Goal: Information Seeking & Learning: Check status

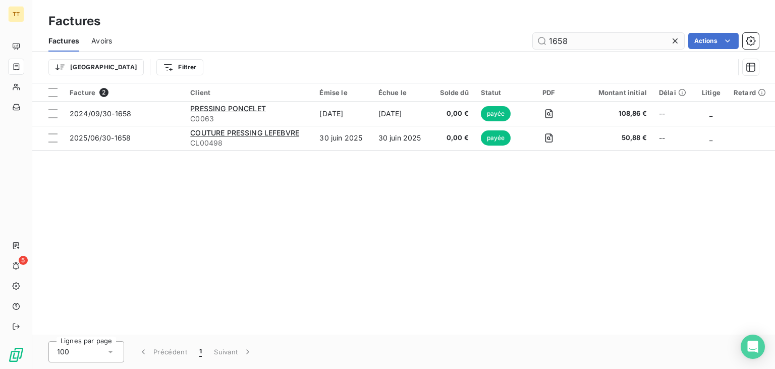
click at [547, 40] on input "1658" at bounding box center [608, 41] width 151 height 16
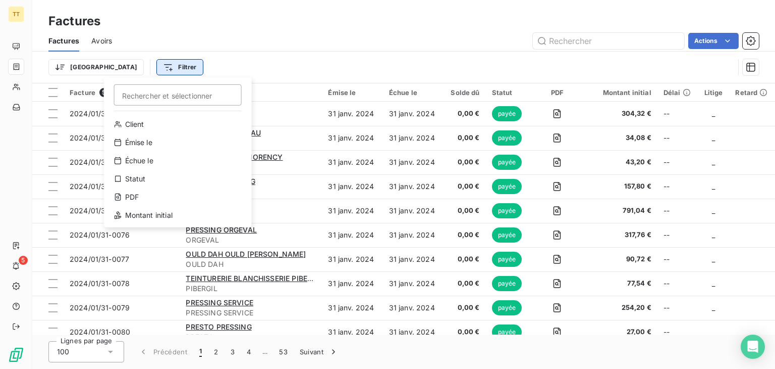
click at [125, 67] on html "TT 5 Factures Factures Avoirs Actions Trier Filtrer Rechercher et sélectionner …" at bounding box center [387, 184] width 775 height 369
click at [153, 154] on div "Échue le" at bounding box center [178, 160] width 140 height 16
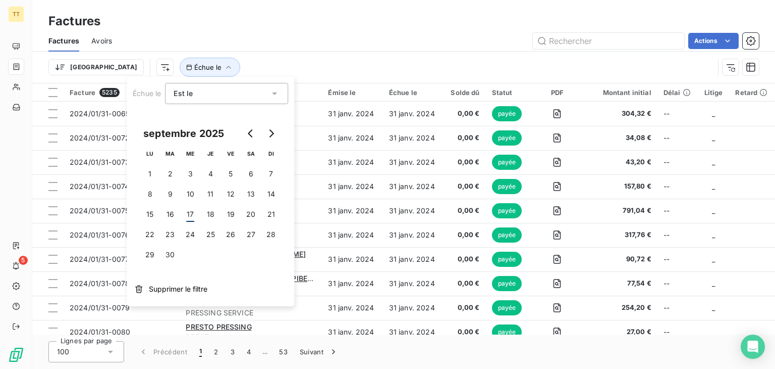
click at [217, 96] on div "Est le" at bounding box center [222, 93] width 96 height 14
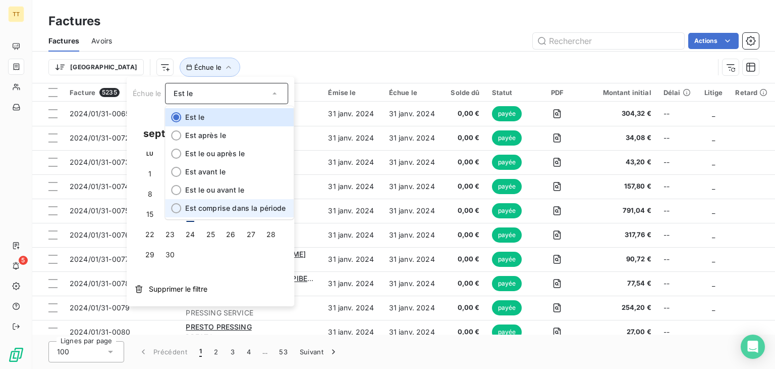
click at [237, 205] on span "Est comprise dans la période" at bounding box center [235, 207] width 100 height 9
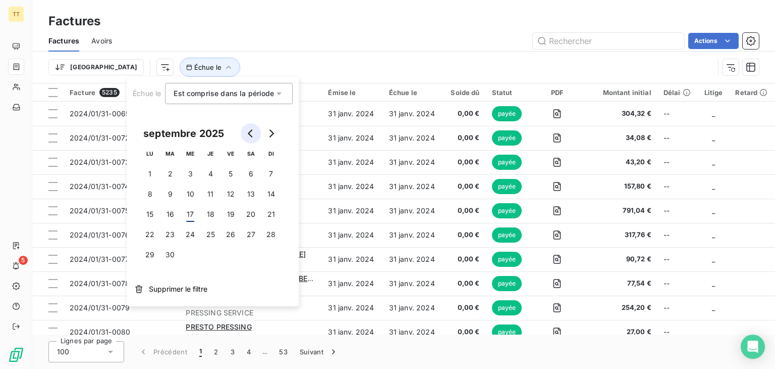
click at [251, 130] on icon "Go to previous month" at bounding box center [250, 133] width 5 height 8
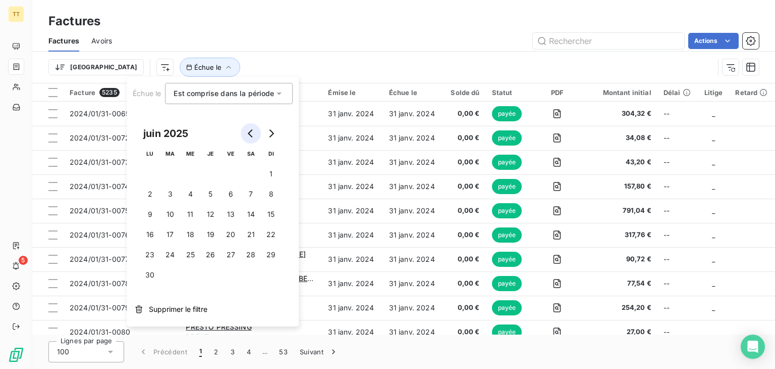
click at [251, 130] on icon "Go to previous month" at bounding box center [250, 133] width 5 height 8
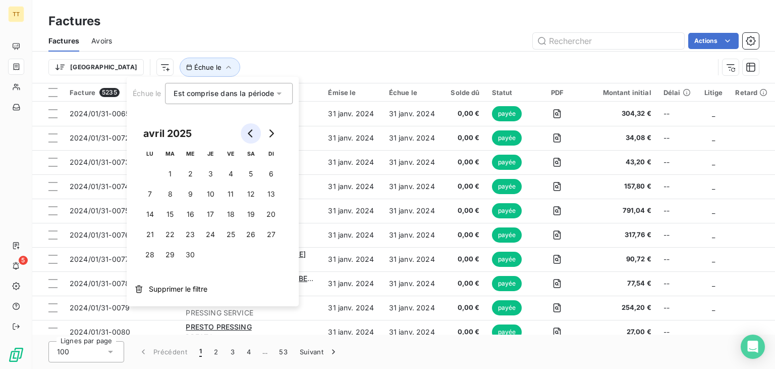
click at [251, 130] on icon "Go to previous month" at bounding box center [250, 133] width 5 height 8
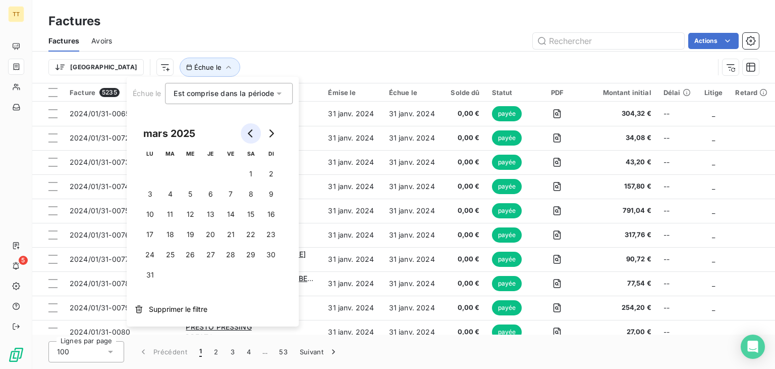
click at [251, 130] on icon "Go to previous month" at bounding box center [250, 133] width 5 height 8
click at [266, 133] on button "Go to next month" at bounding box center [271, 133] width 20 height 20
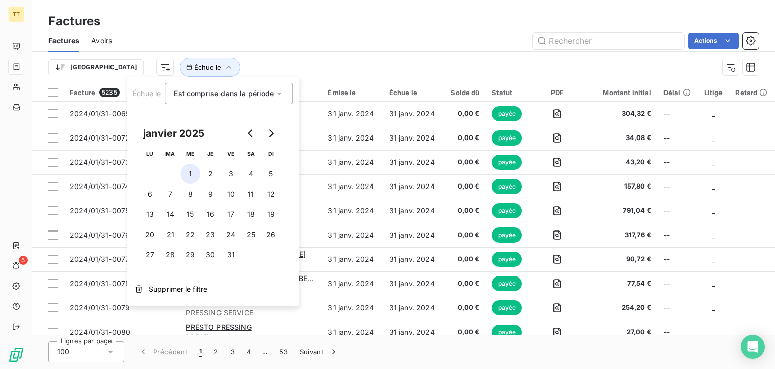
click at [191, 176] on button "1" at bounding box center [190, 174] width 20 height 20
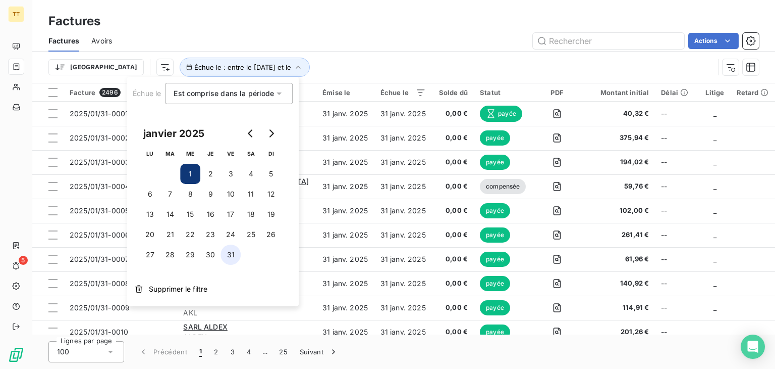
click at [229, 255] on button "31" at bounding box center [231, 254] width 20 height 20
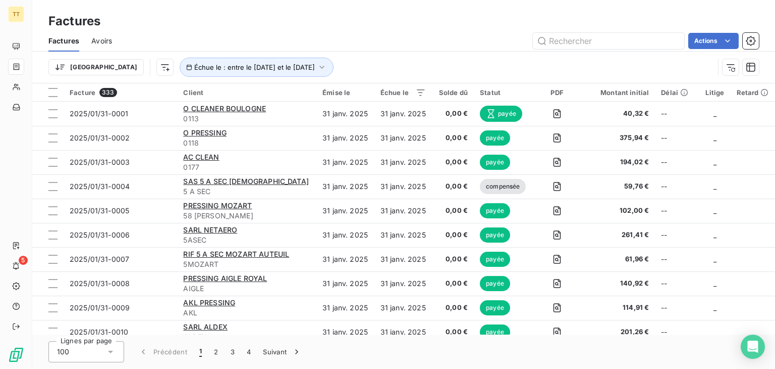
click at [366, 26] on div "Factures" at bounding box center [403, 21] width 743 height 18
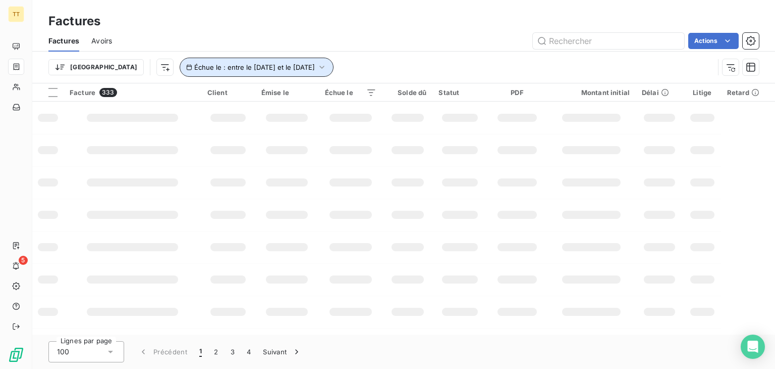
click at [188, 58] on button "Échue le : entre le [DATE] et le [DATE]" at bounding box center [257, 67] width 154 height 19
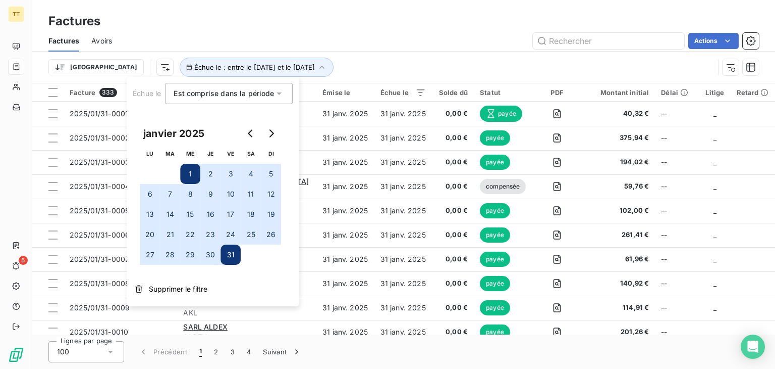
click at [188, 173] on button "1" at bounding box center [190, 174] width 20 height 20
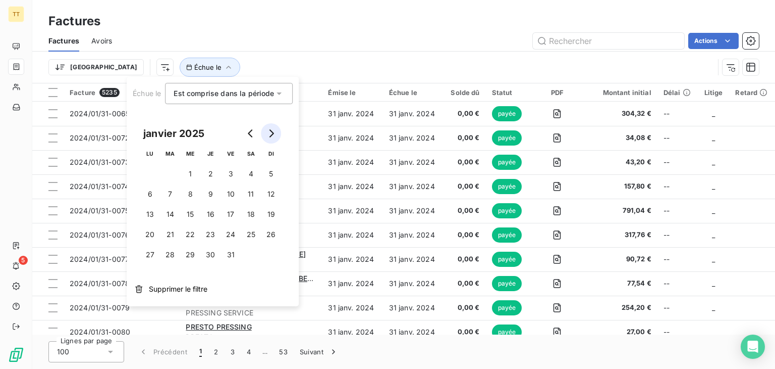
click at [267, 128] on button "Go to next month" at bounding box center [271, 133] width 20 height 20
click at [251, 174] on button "1" at bounding box center [251, 174] width 20 height 20
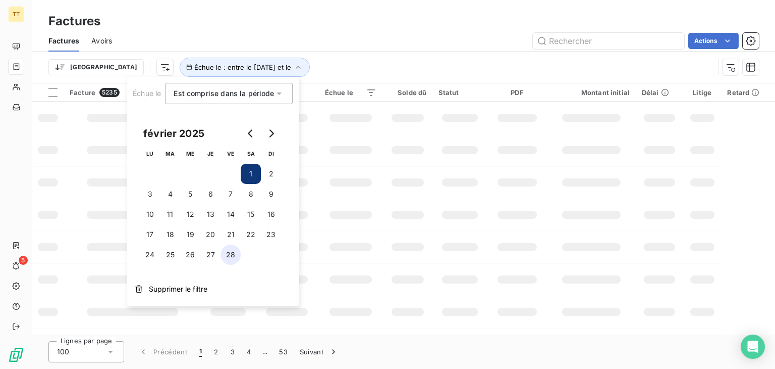
click at [236, 247] on button "28" at bounding box center [231, 254] width 20 height 20
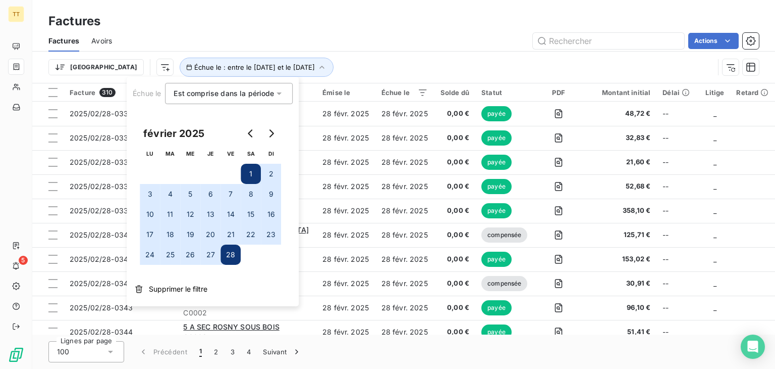
click at [349, 38] on div "Actions" at bounding box center [441, 41] width 635 height 16
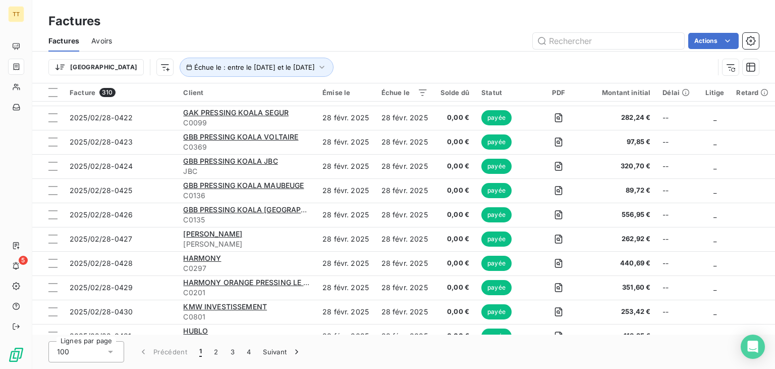
scroll to position [2191, 0]
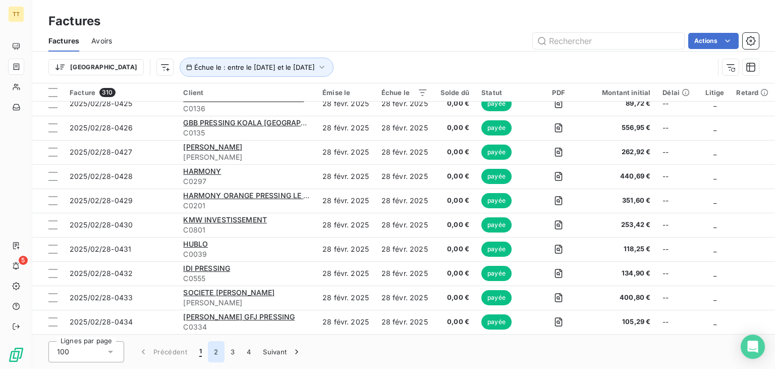
click at [214, 347] on button "2" at bounding box center [216, 351] width 16 height 21
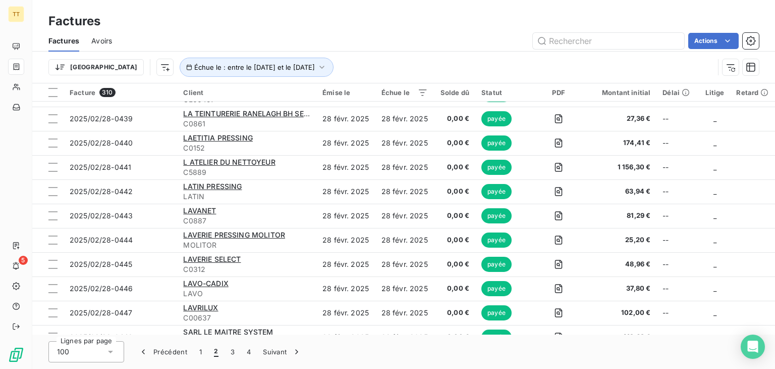
scroll to position [0, 0]
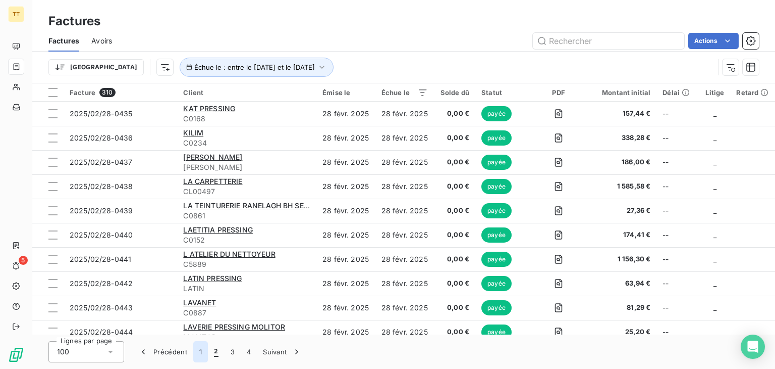
click at [202, 357] on button "1" at bounding box center [200, 351] width 15 height 21
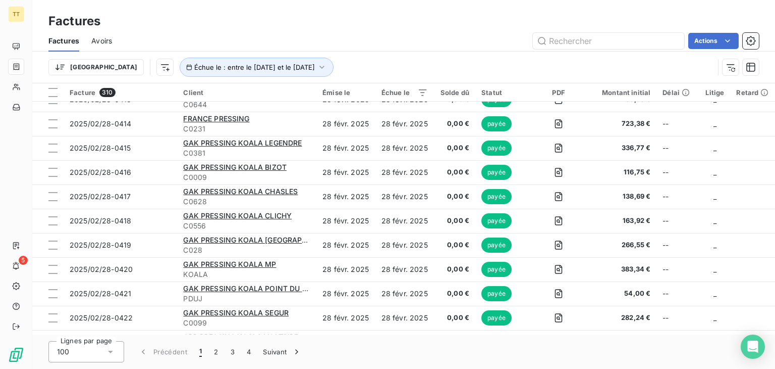
scroll to position [1993, 0]
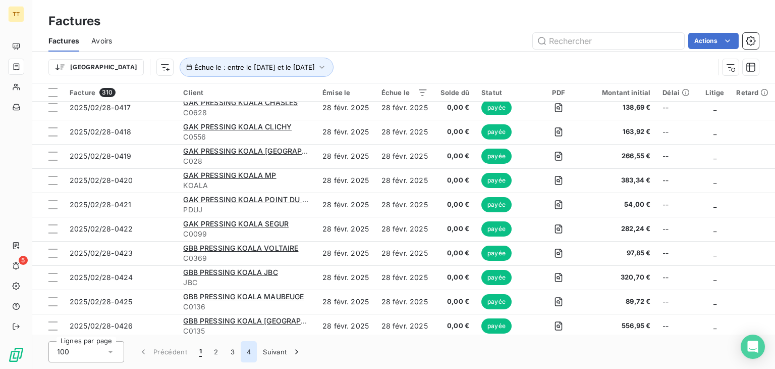
click at [250, 345] on button "4" at bounding box center [249, 351] width 16 height 21
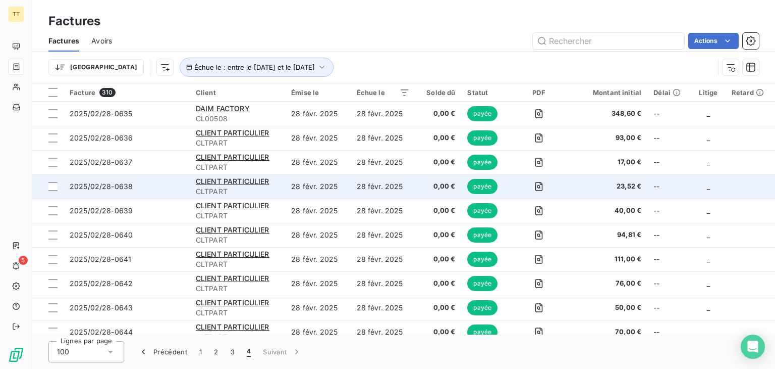
scroll to position [10, 0]
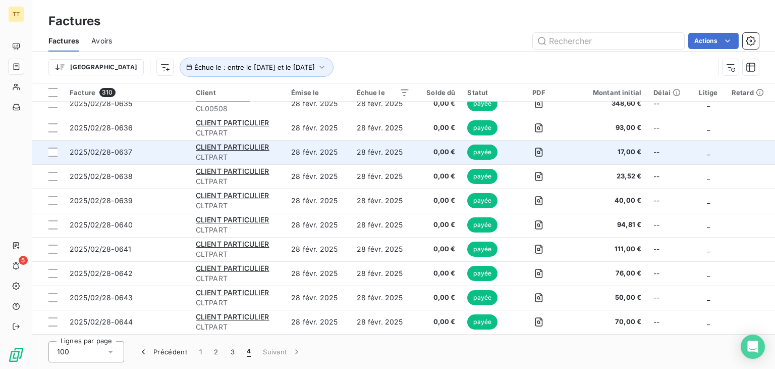
click at [302, 156] on td "28 févr. 2025" at bounding box center [317, 152] width 65 height 24
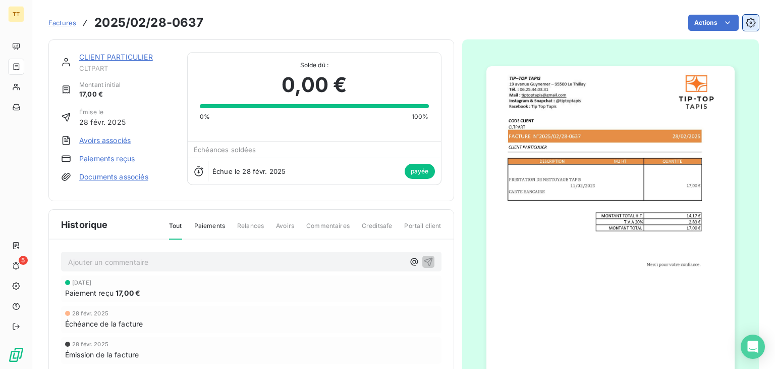
click at [746, 26] on icon "button" at bounding box center [751, 23] width 10 height 10
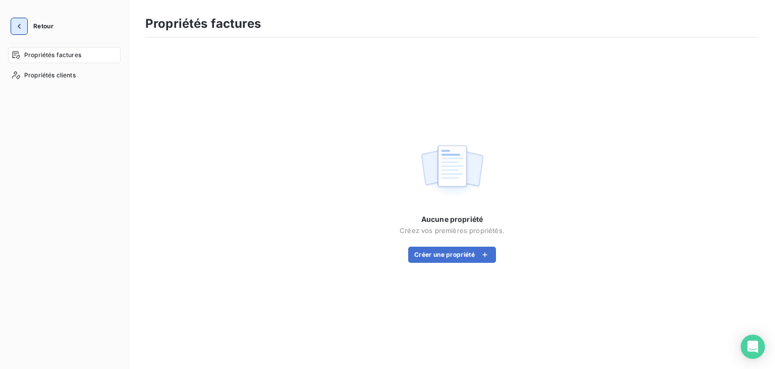
click at [17, 25] on icon "button" at bounding box center [19, 26] width 10 height 10
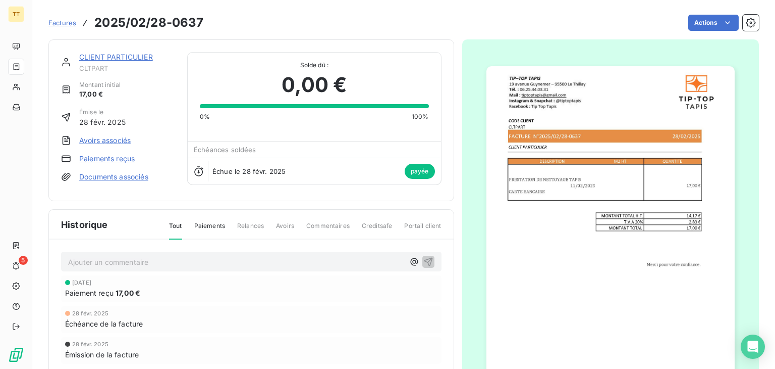
click at [645, 22] on html "TT 5 Factures 2025/02/28-0637 Actions CLIENT PARTICULIER CLTPART Montant initia…" at bounding box center [387, 184] width 775 height 369
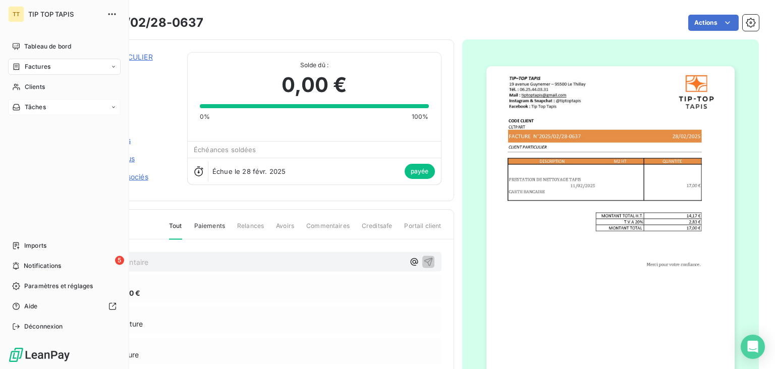
click at [36, 108] on span "Tâches" at bounding box center [35, 106] width 21 height 9
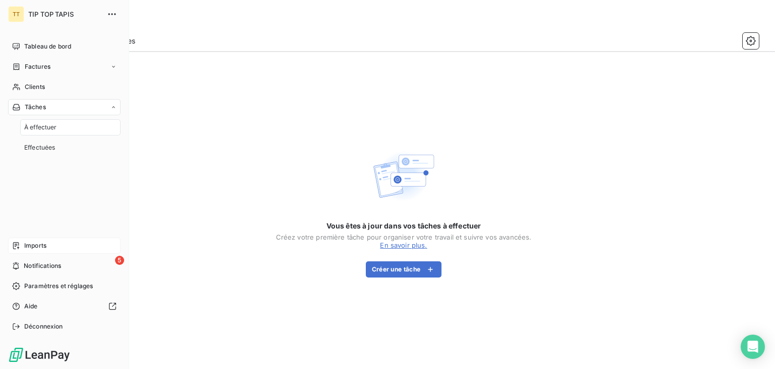
click at [50, 249] on div "Imports" at bounding box center [64, 245] width 113 height 16
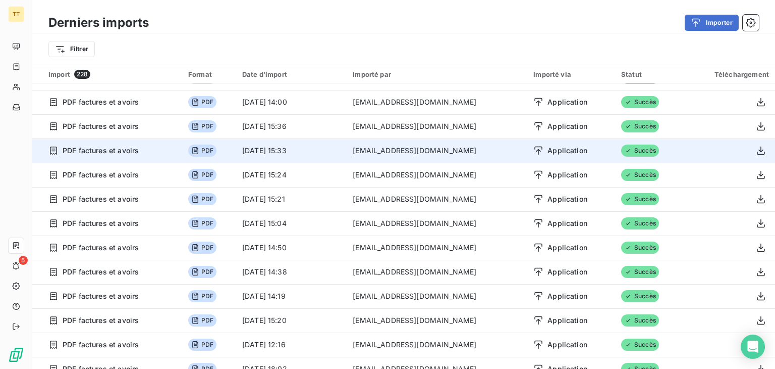
scroll to position [42, 0]
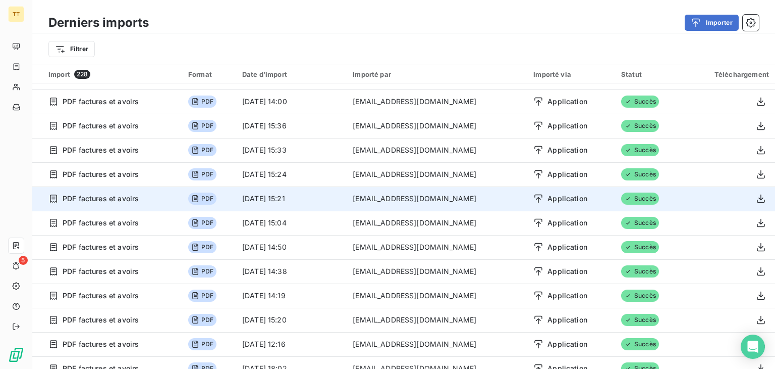
click at [198, 199] on icon at bounding box center [195, 198] width 6 height 7
click at [199, 199] on icon at bounding box center [195, 198] width 8 height 8
click at [236, 196] on td "PDF" at bounding box center [209, 198] width 54 height 24
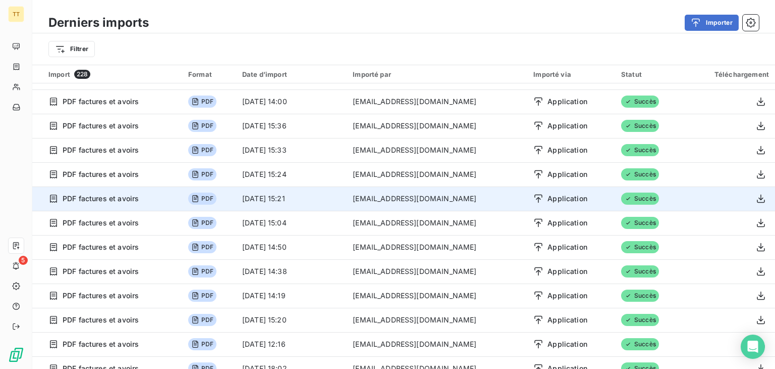
click at [236, 196] on td "PDF" at bounding box center [209, 198] width 54 height 24
click at [49, 197] on icon at bounding box center [53, 198] width 10 height 10
click at [757, 199] on icon "button" at bounding box center [761, 198] width 8 height 9
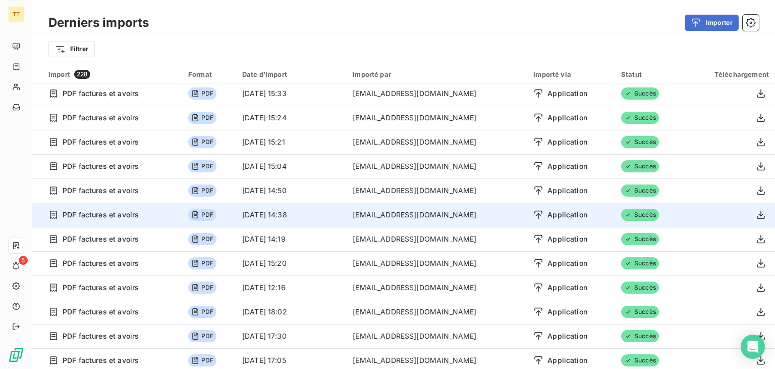
scroll to position [0, 0]
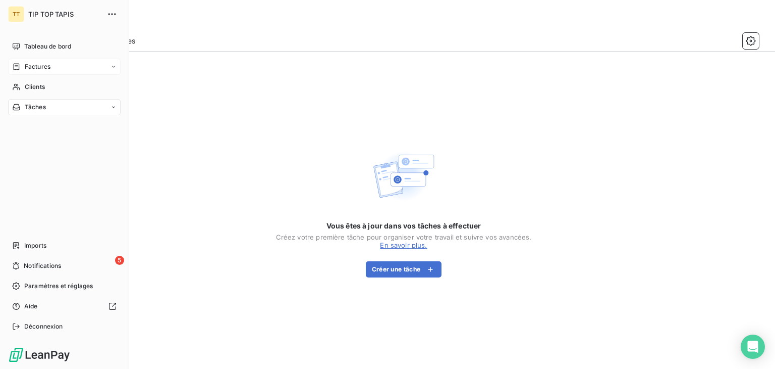
click at [18, 69] on icon at bounding box center [17, 66] width 6 height 7
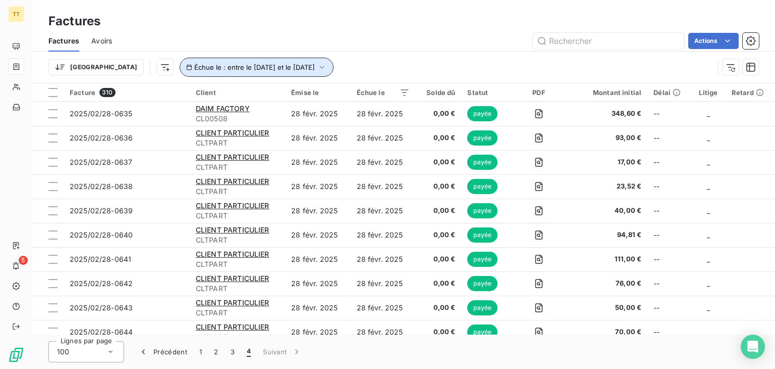
click at [194, 67] on span "Échue le : entre le [DATE] et le [DATE]" at bounding box center [254, 67] width 121 height 8
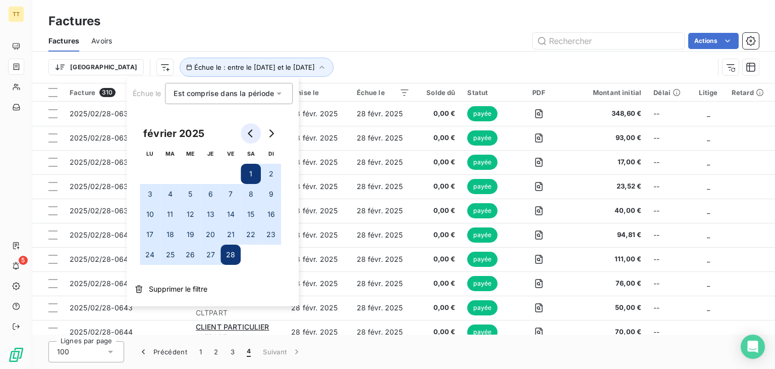
click at [244, 134] on button "Go to previous month" at bounding box center [251, 133] width 20 height 20
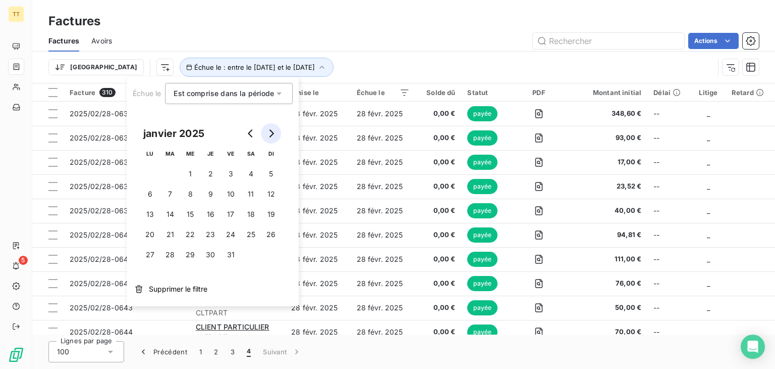
click at [278, 138] on button "Go to next month" at bounding box center [271, 133] width 20 height 20
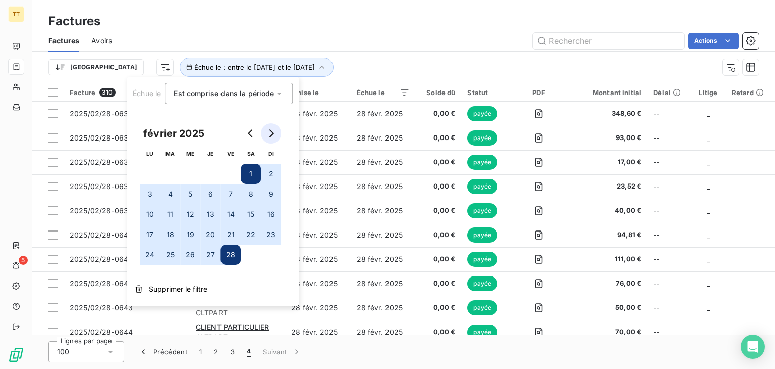
click at [278, 138] on button "Go to next month" at bounding box center [271, 133] width 20 height 20
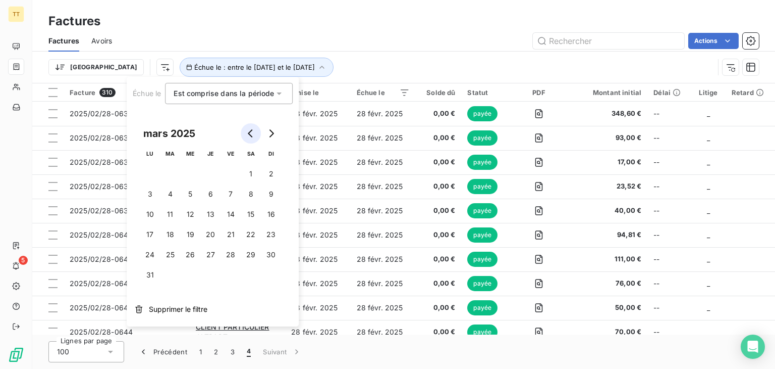
click at [256, 130] on button "Go to previous month" at bounding box center [251, 133] width 20 height 20
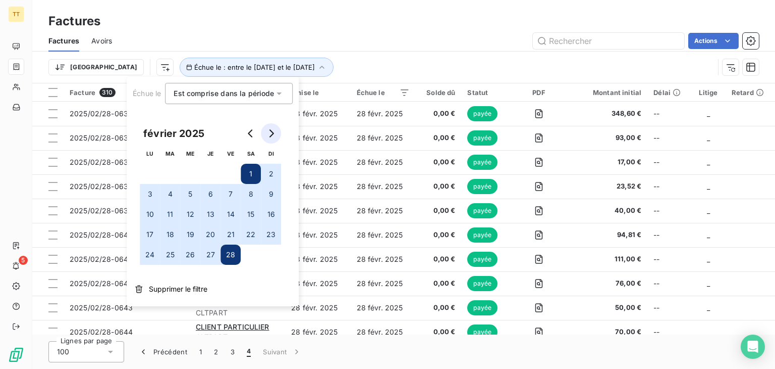
click at [271, 131] on icon "Go to next month" at bounding box center [272, 133] width 5 height 8
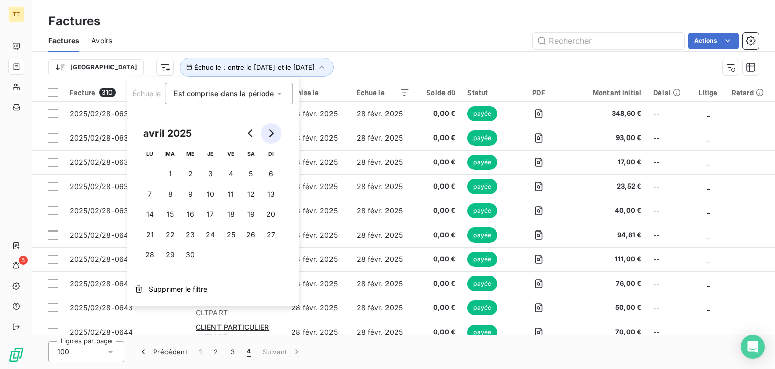
click at [271, 131] on icon "Go to next month" at bounding box center [272, 133] width 5 height 8
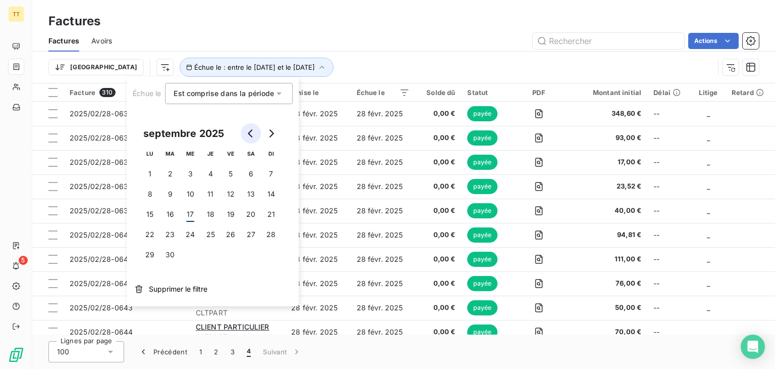
click at [257, 137] on button "Go to previous month" at bounding box center [251, 133] width 20 height 20
click at [234, 176] on button "1" at bounding box center [231, 174] width 20 height 20
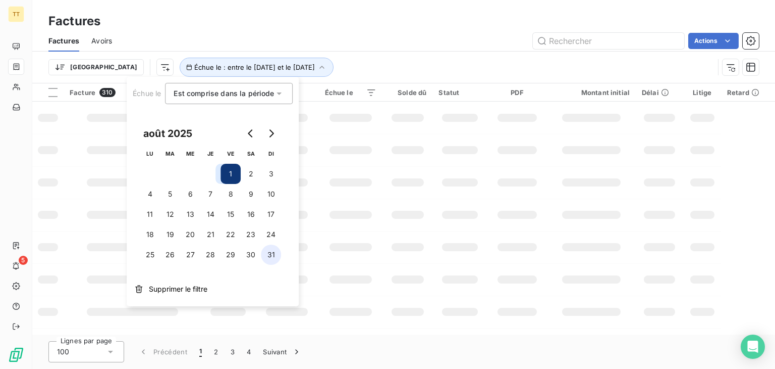
click at [278, 252] on button "31" at bounding box center [271, 254] width 20 height 20
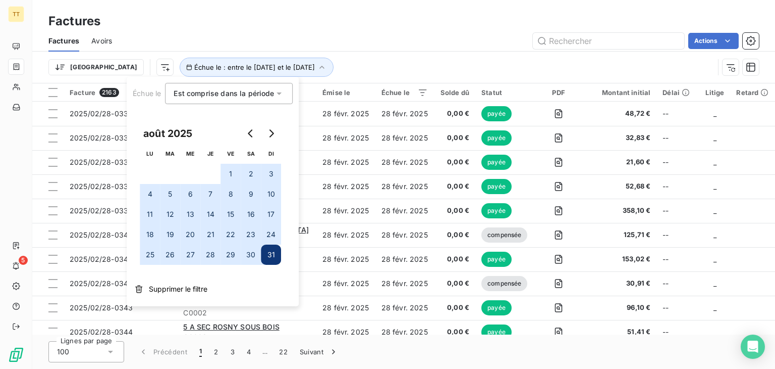
click at [233, 174] on button "1" at bounding box center [231, 174] width 20 height 20
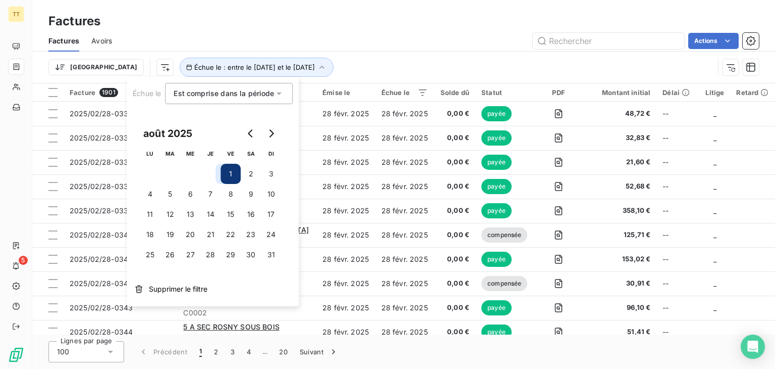
click at [233, 174] on button "1" at bounding box center [231, 174] width 20 height 20
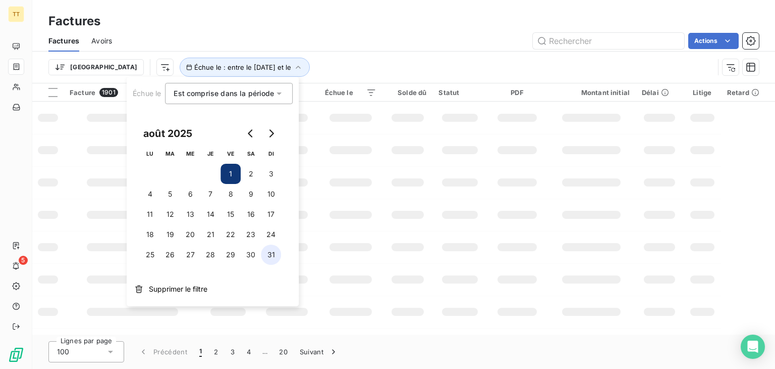
click at [272, 256] on button "31" at bounding box center [271, 254] width 20 height 20
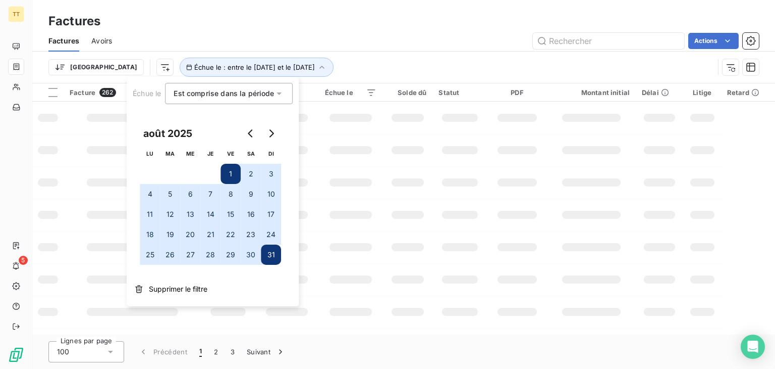
click at [398, 53] on div "Trier Échue le : entre le [DATE] et le [DATE]" at bounding box center [403, 66] width 711 height 31
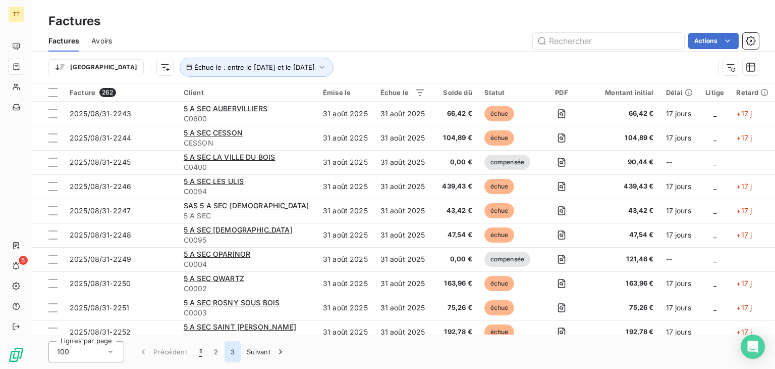
click at [232, 354] on button "3" at bounding box center [233, 351] width 16 height 21
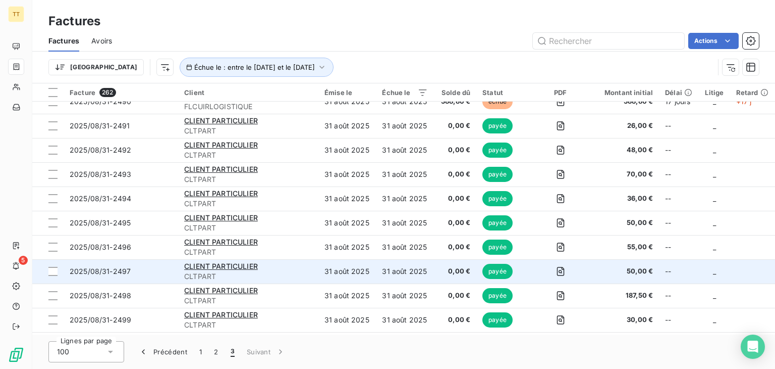
scroll to position [1126, 0]
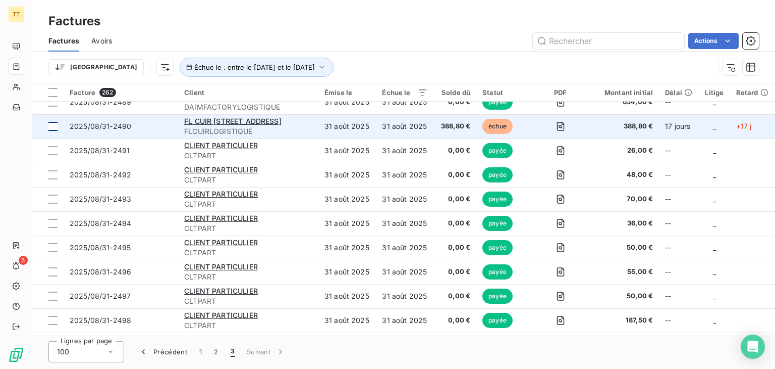
click at [55, 128] on div at bounding box center [52, 126] width 9 height 9
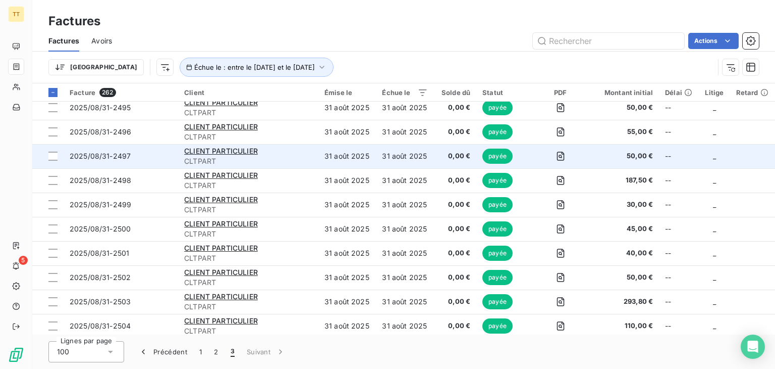
scroll to position [1270, 0]
